Goal: Browse casually: Explore the website without a specific task or goal

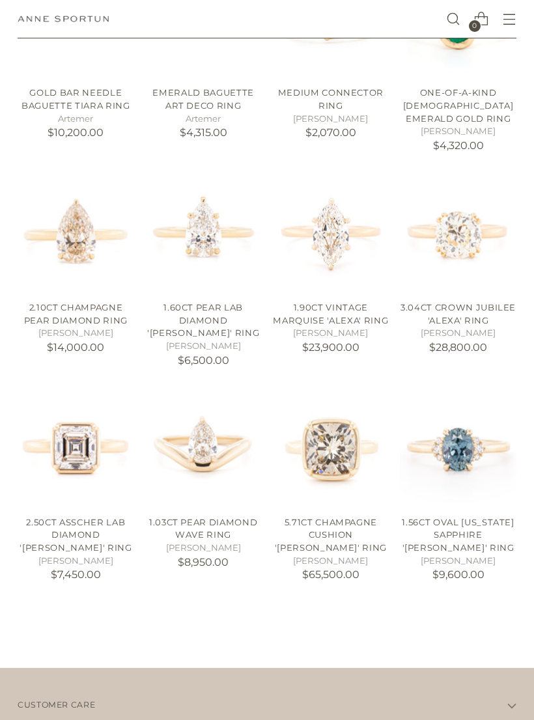
scroll to position [568, 0]
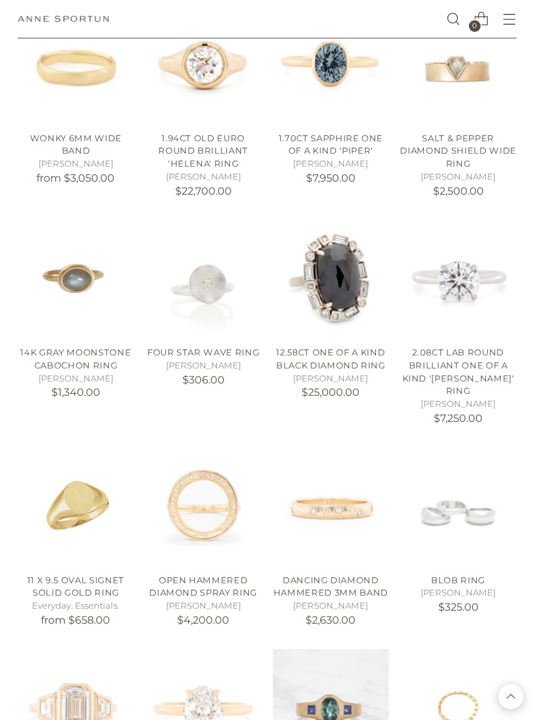
scroll to position [1601, 0]
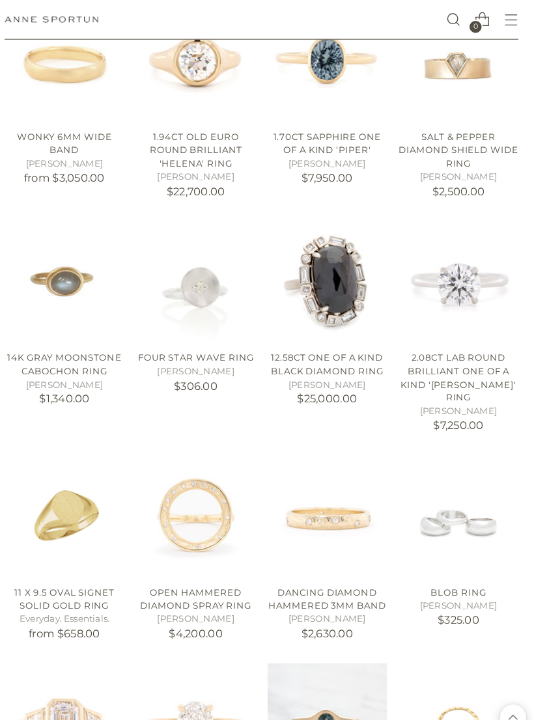
scroll to position [1610, 0]
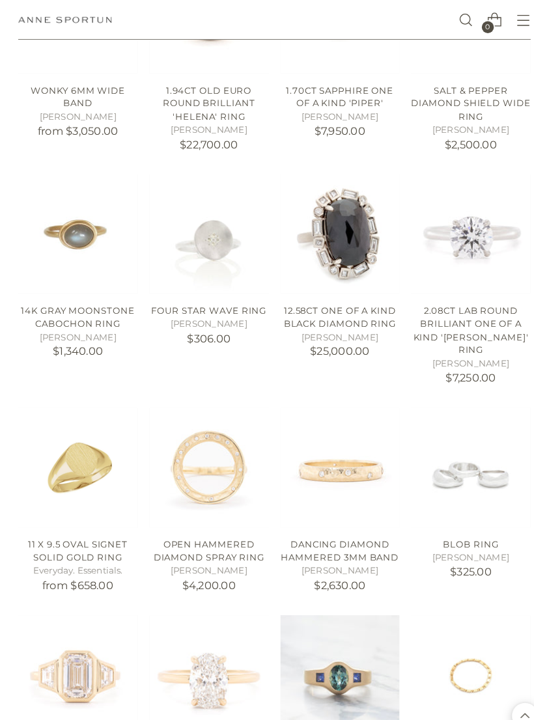
scroll to position [1647, 0]
click at [220, 193] on img "Four Star Wave Ring" at bounding box center [203, 228] width 117 height 117
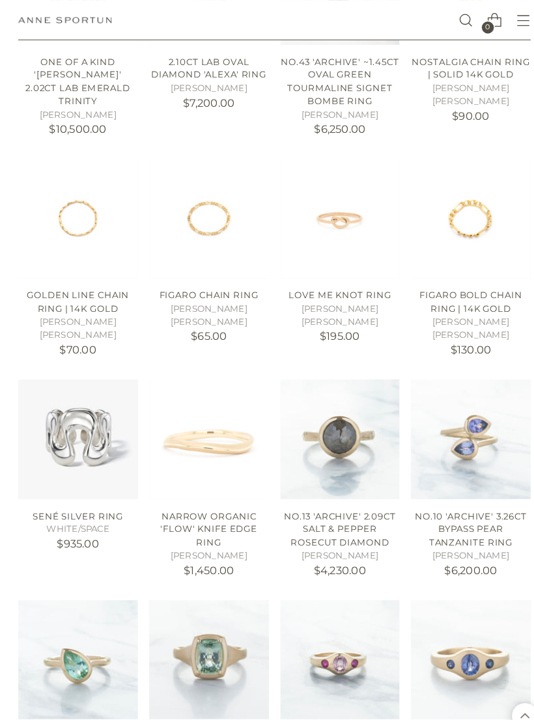
scroll to position [2317, 0]
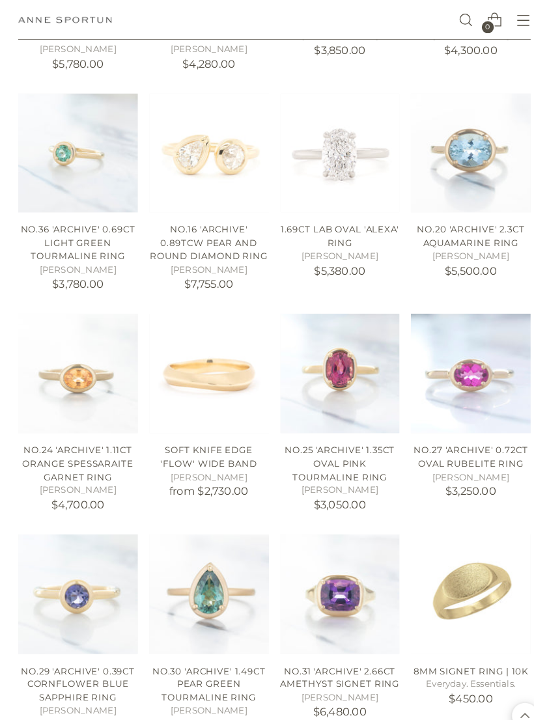
scroll to position [3255, 0]
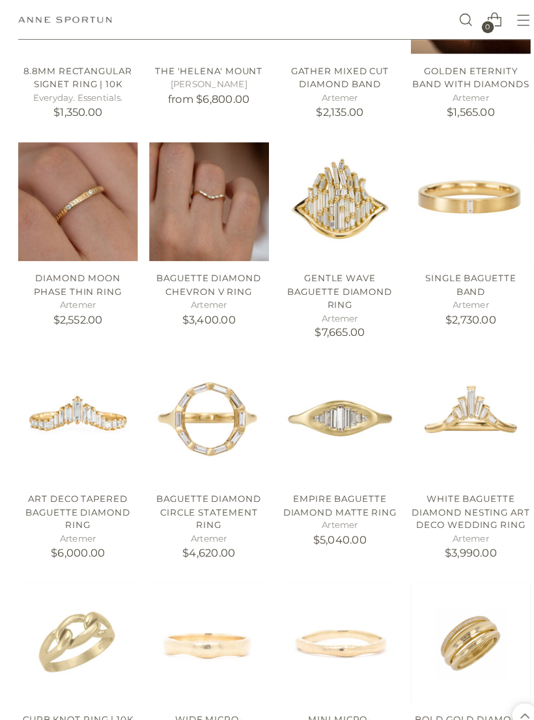
scroll to position [4054, 0]
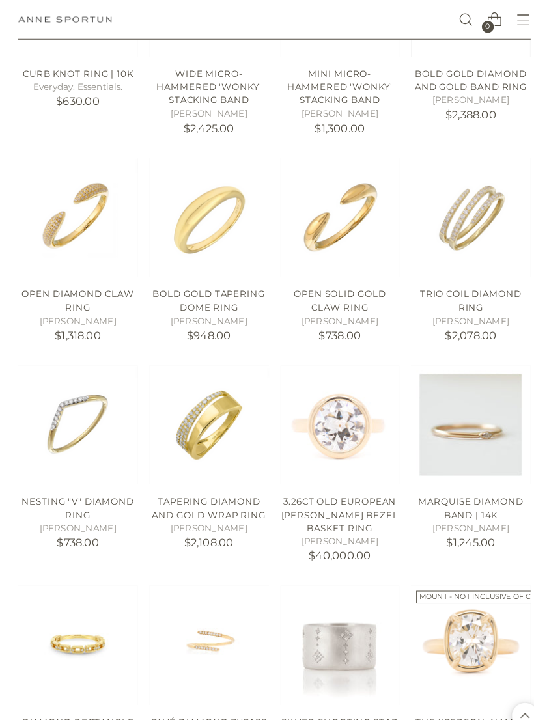
scroll to position [4830, 0]
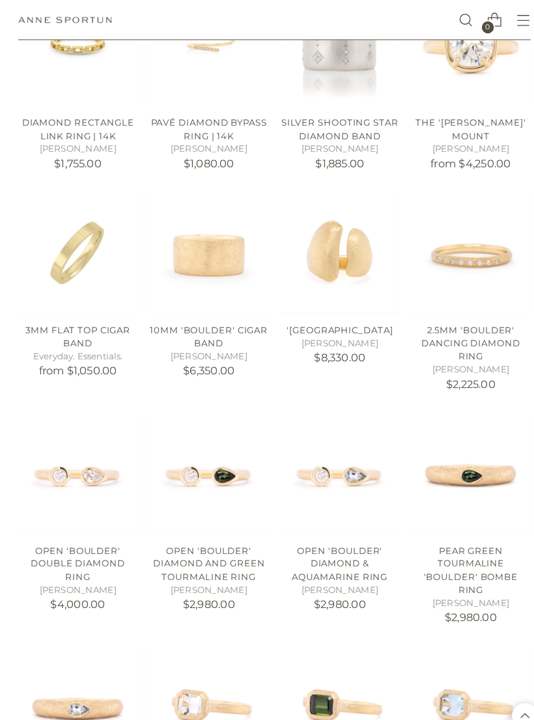
scroll to position [5304, 0]
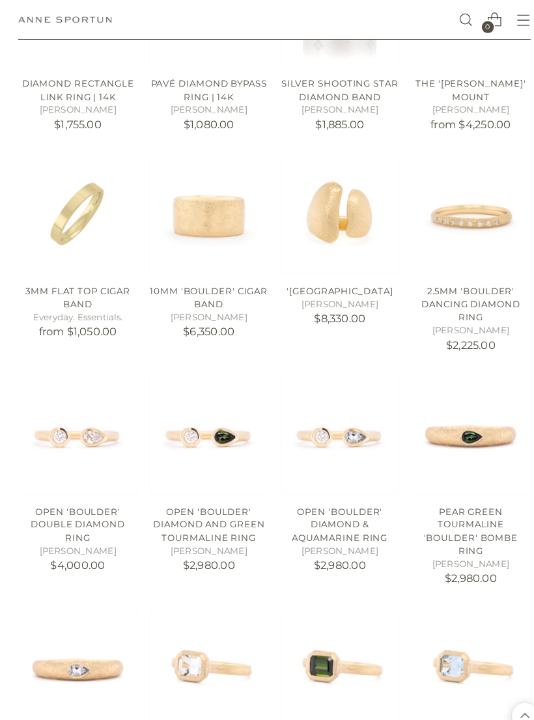
click at [476, 150] on img "2.5mm 'Boulder' Dancing Diamond Ring" at bounding box center [458, 208] width 117 height 117
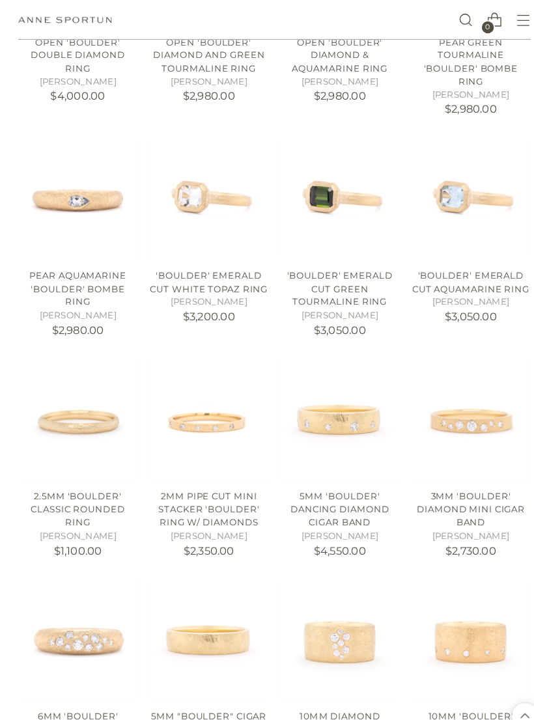
scroll to position [5770, 0]
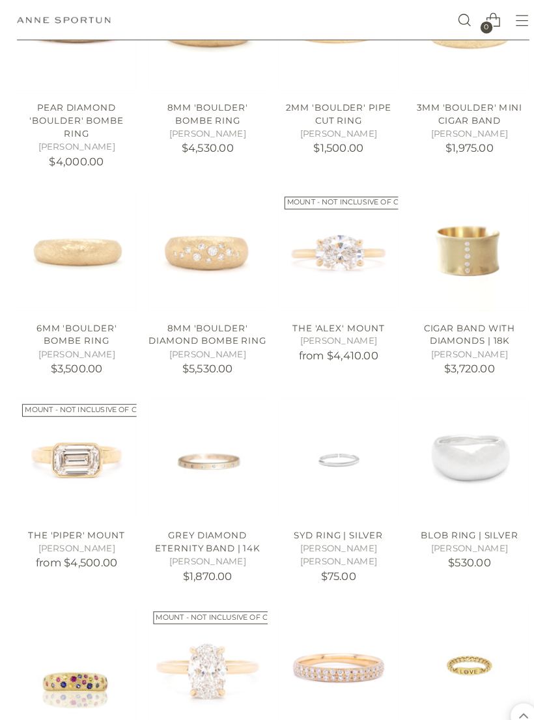
scroll to position [6570, 0]
click at [85, 516] on link "The 'Piper' Mount" at bounding box center [76, 521] width 94 height 10
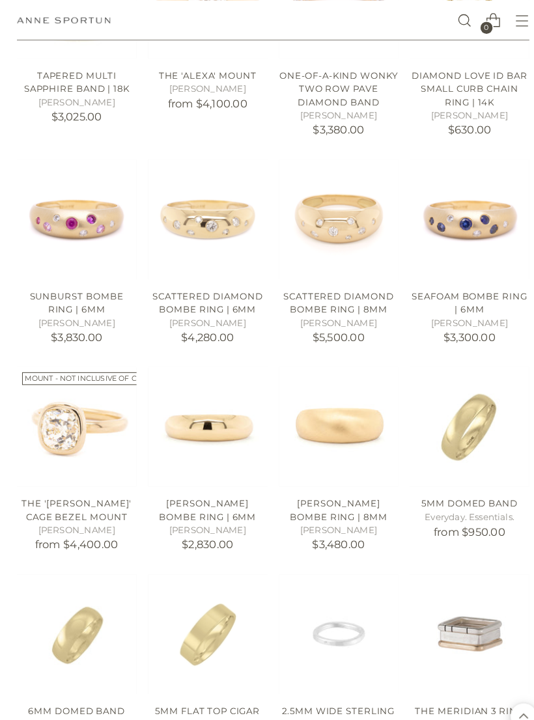
scroll to position [7228, 0]
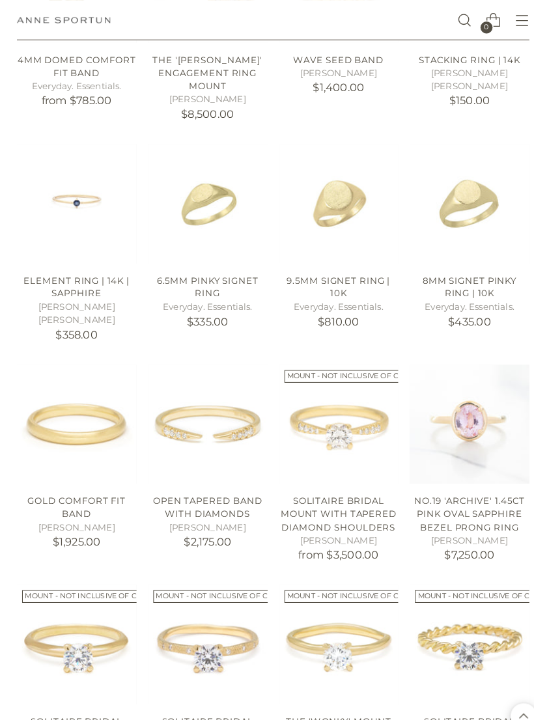
scroll to position [8699, 0]
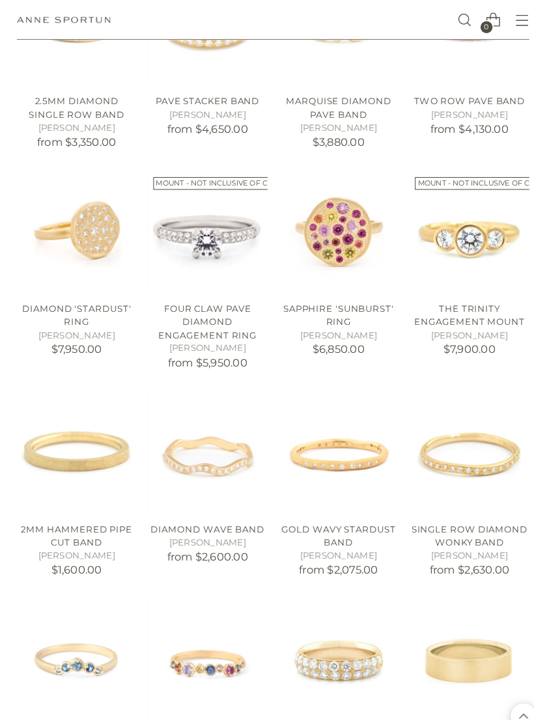
scroll to position [10562, 0]
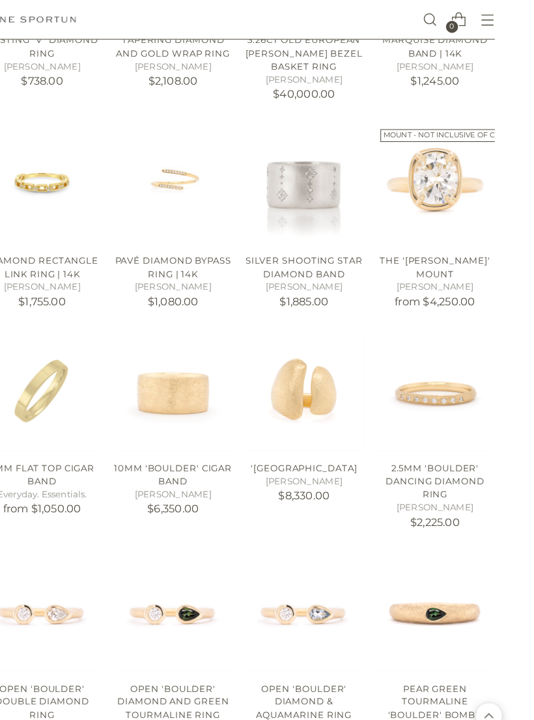
scroll to position [5038, 0]
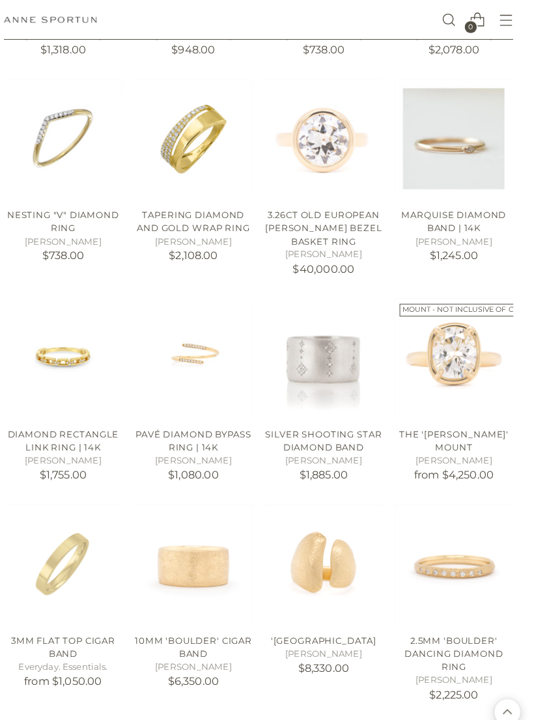
scroll to position [4960, 3]
